Goal: Information Seeking & Learning: Learn about a topic

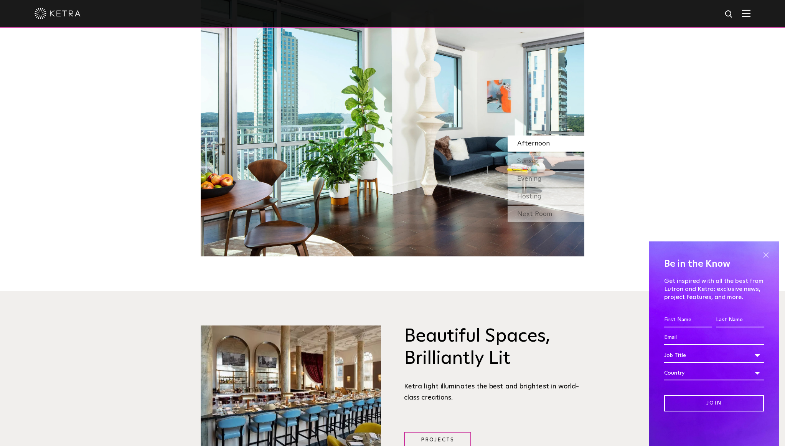
click at [766, 252] on span at bounding box center [766, 255] width 12 height 12
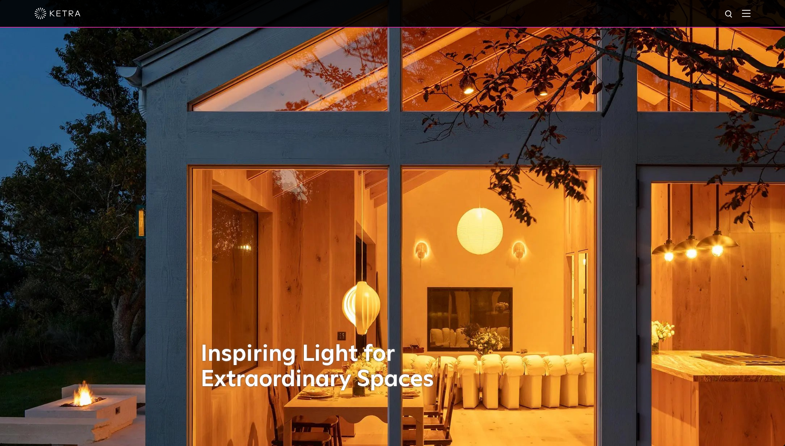
click at [748, 12] on img at bounding box center [746, 13] width 8 height 7
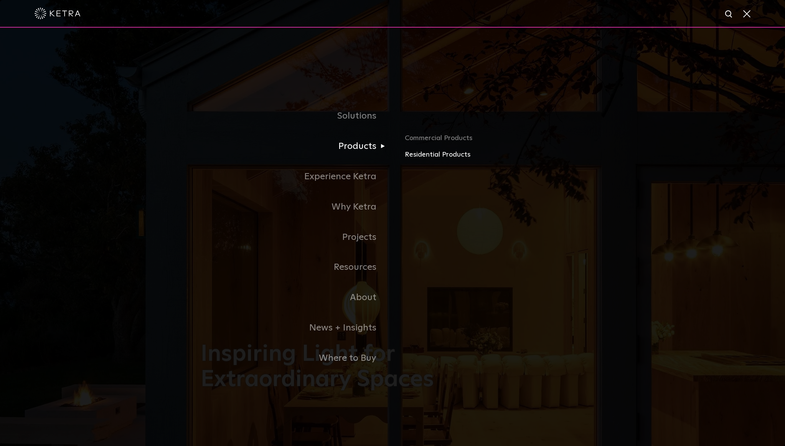
click at [435, 153] on link "Residential Products" at bounding box center [495, 154] width 180 height 11
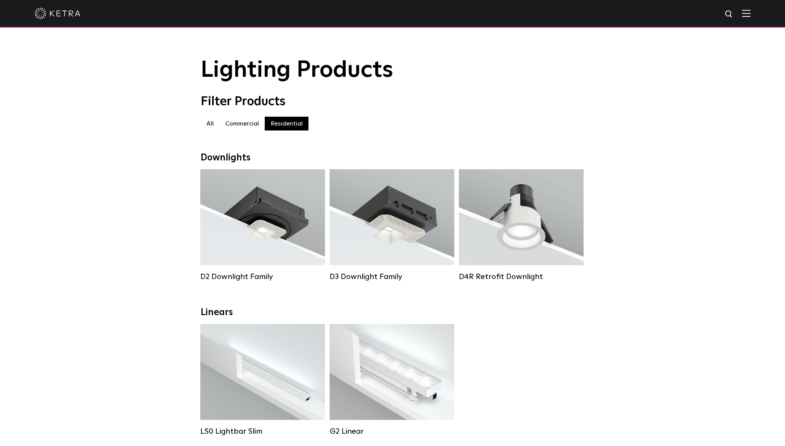
click at [243, 119] on label "Commercial" at bounding box center [242, 124] width 45 height 14
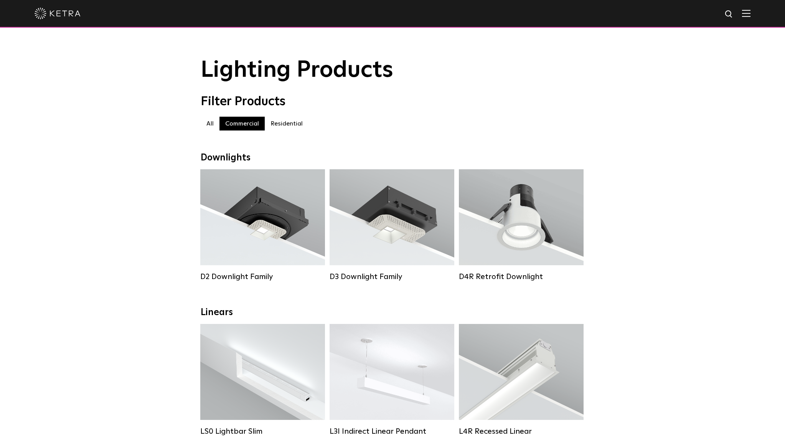
click at [288, 123] on label "Residential" at bounding box center [287, 124] width 44 height 14
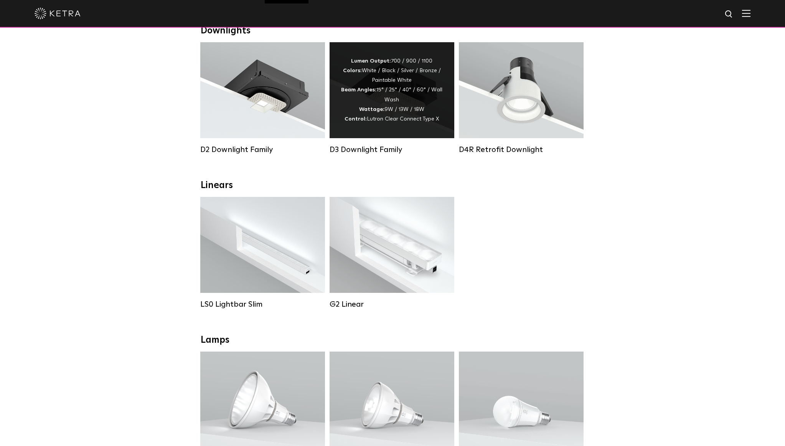
scroll to position [130, 0]
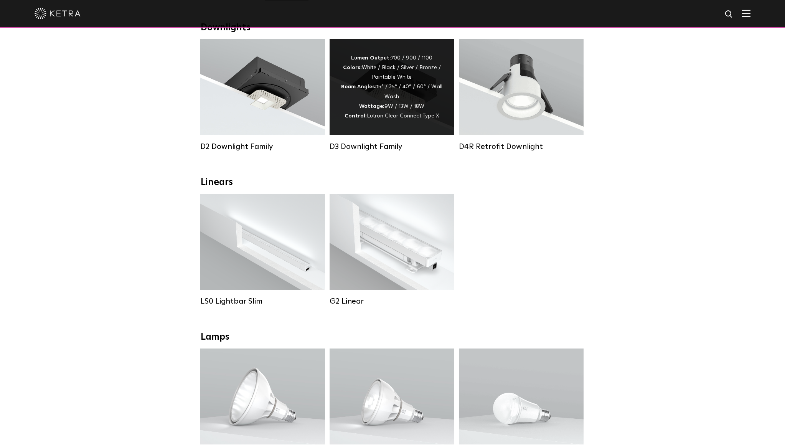
click at [396, 128] on div "Lumen Output: 700 / 900 / 1100 Colors: White / Black / Silver / Bronze / Painta…" at bounding box center [392, 87] width 125 height 96
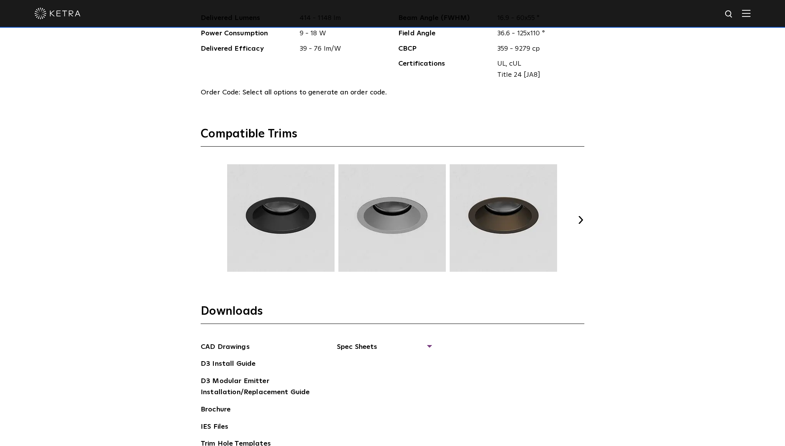
scroll to position [1073, 0]
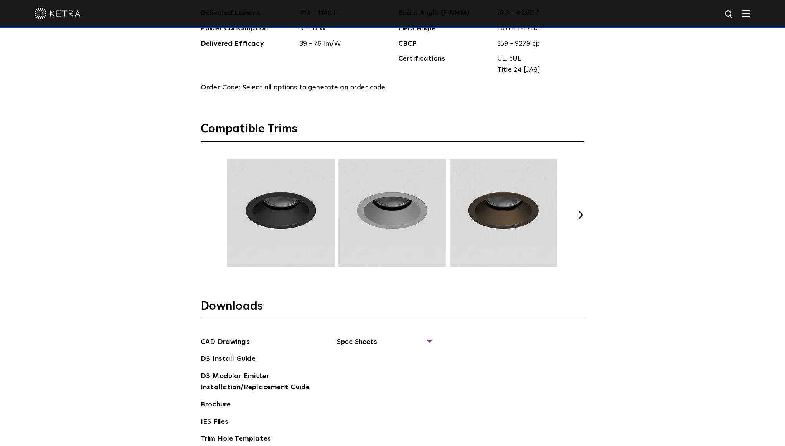
click at [580, 215] on button "Next" at bounding box center [581, 215] width 8 height 8
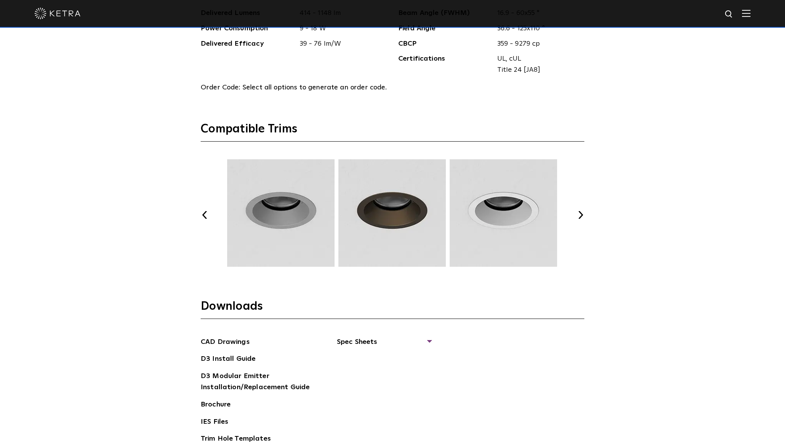
click at [580, 215] on button "Next" at bounding box center [581, 215] width 8 height 8
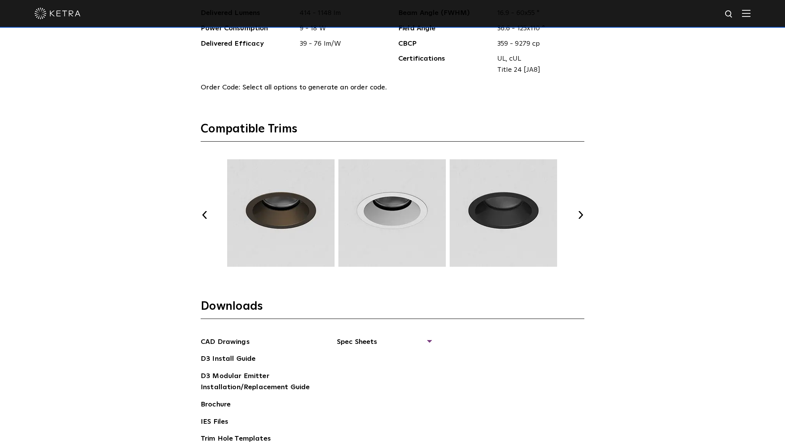
click at [580, 215] on button "Next" at bounding box center [581, 215] width 8 height 8
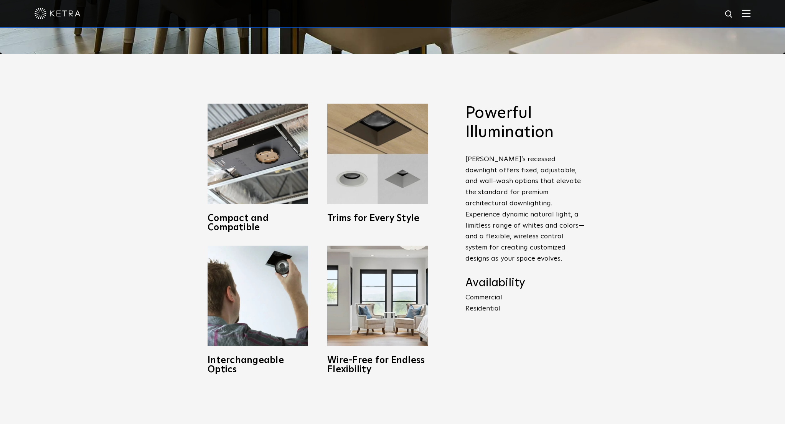
scroll to position [123, 0]
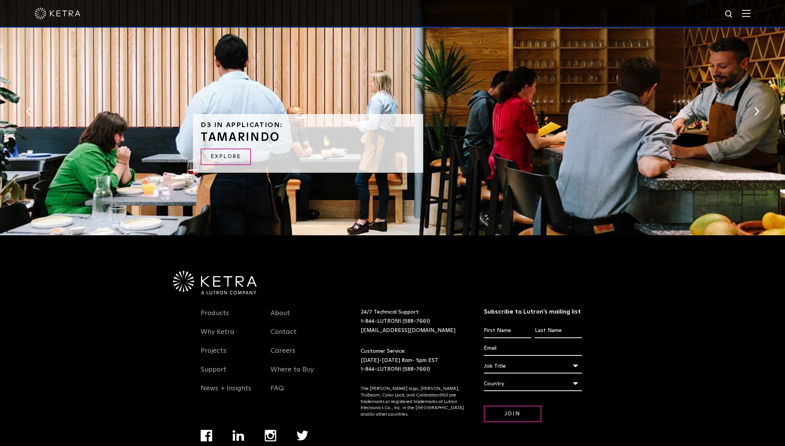
scroll to position [1646, 0]
